Goal: Obtain resource: Download file/media

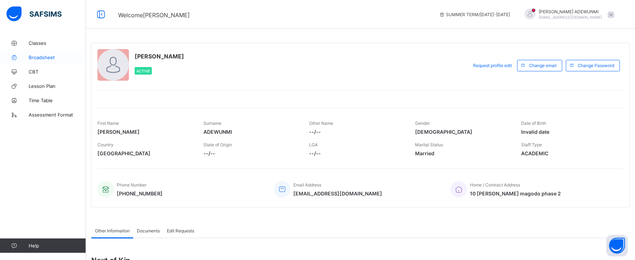
click at [35, 57] on span "Broadsheet" at bounding box center [57, 57] width 57 height 6
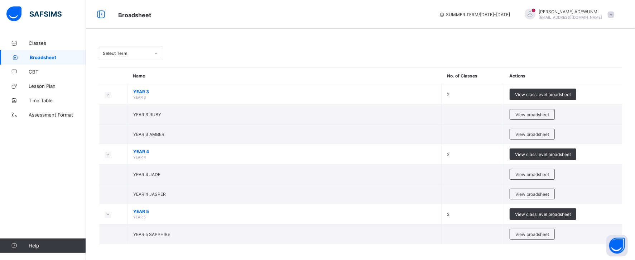
scroll to position [3, 0]
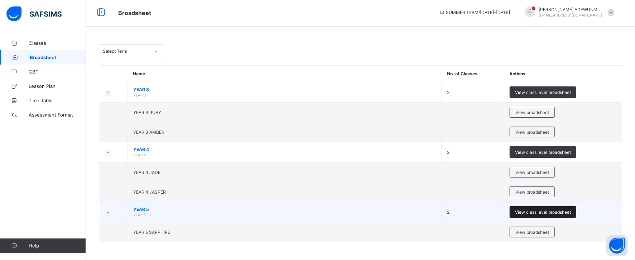
click at [540, 211] on span "View class level broadsheet" at bounding box center [543, 211] width 56 height 5
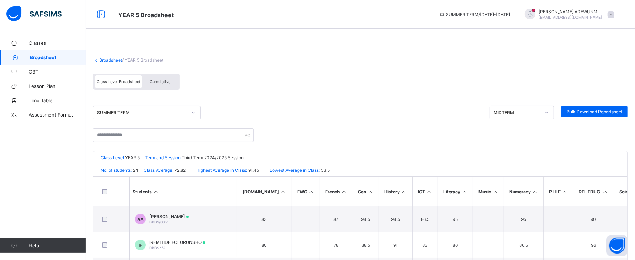
click at [161, 80] on span "Cumulative" at bounding box center [160, 81] width 21 height 5
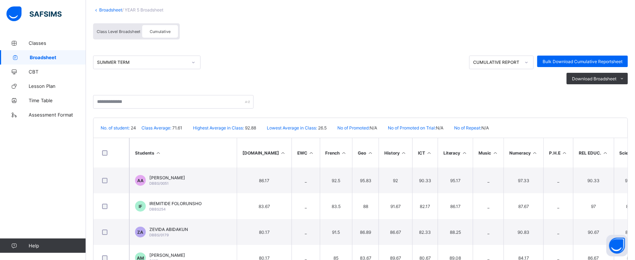
scroll to position [58, 0]
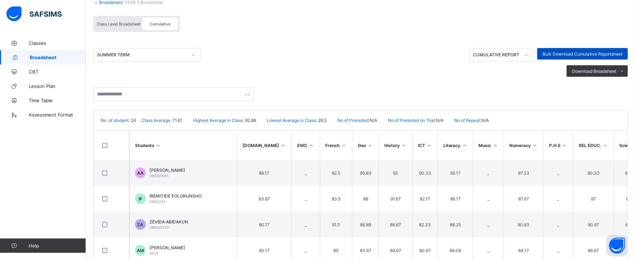
click at [615, 49] on div "Bulk Download Cumulative Reportsheet" at bounding box center [583, 53] width 91 height 11
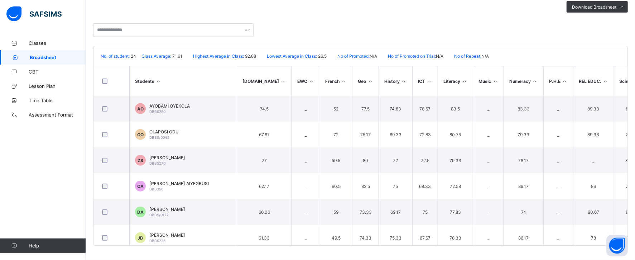
scroll to position [0, 0]
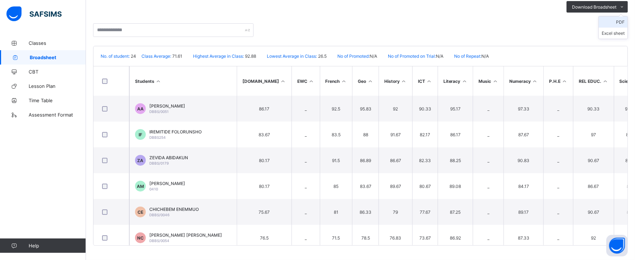
click at [628, 22] on li "PDF" at bounding box center [613, 21] width 29 height 11
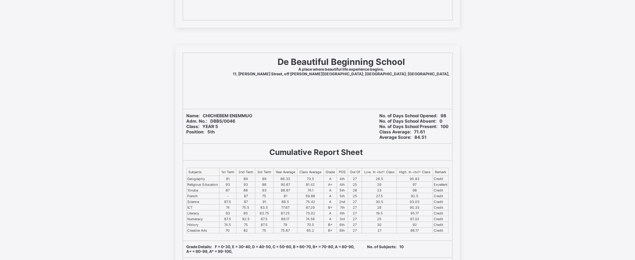
scroll to position [358, 0]
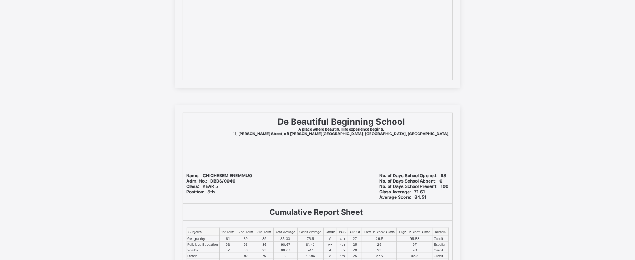
click at [397, 156] on div "De Beautiful Beginning School A place where beautiful life experience begins. […" at bounding box center [317, 141] width 269 height 56
click at [278, 116] on span "De Beautiful Beginning School" at bounding box center [342, 121] width 128 height 10
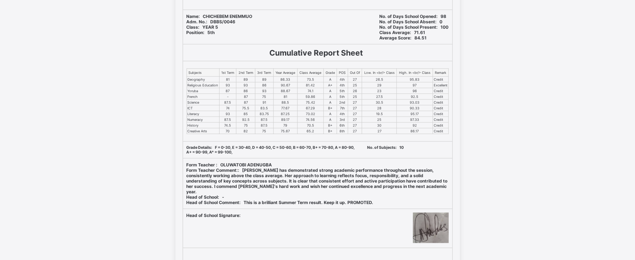
scroll to position [457, 0]
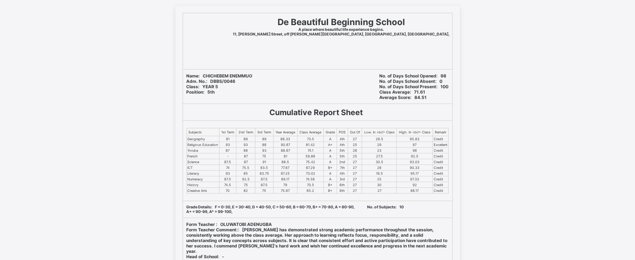
click at [223, 44] on div at bounding box center [204, 41] width 43 height 56
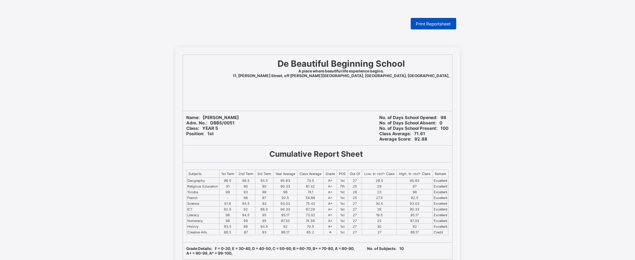
click at [440, 20] on div "Print Reportsheet" at bounding box center [434, 23] width 46 height 11
